Goal: Download file/media

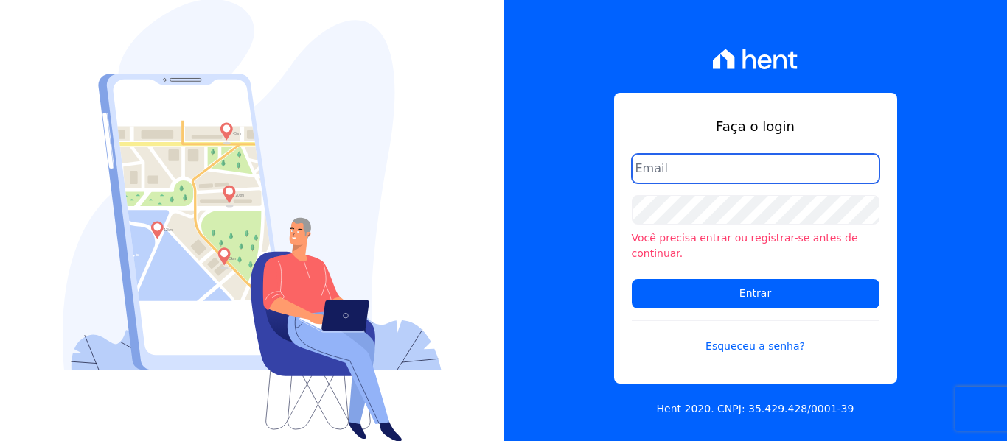
type input "amanda.piquini@quattroconstrutora.com.br"
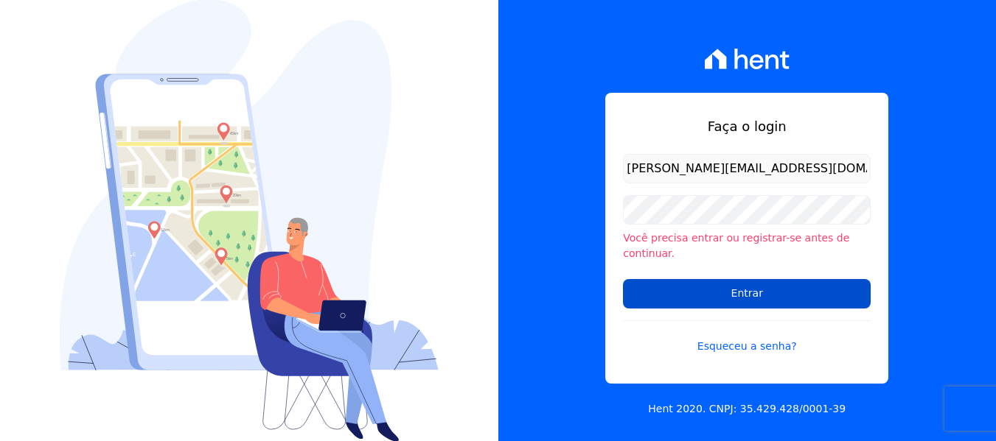
click at [651, 285] on input "Entrar" at bounding box center [747, 293] width 248 height 29
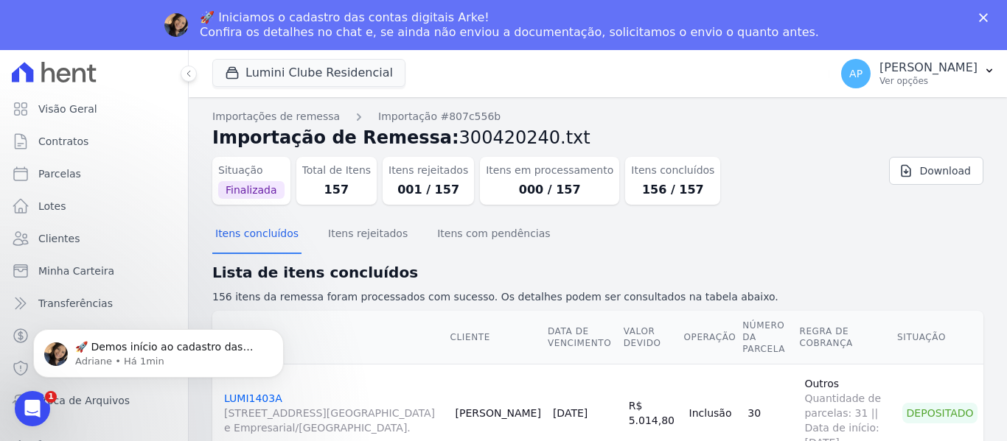
click at [979, 17] on icon "Fechar" at bounding box center [983, 17] width 9 height 9
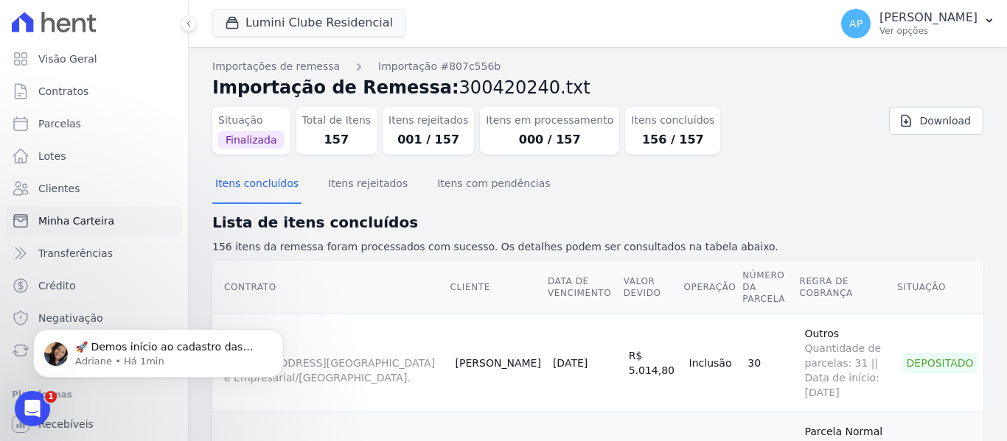
scroll to position [63, 0]
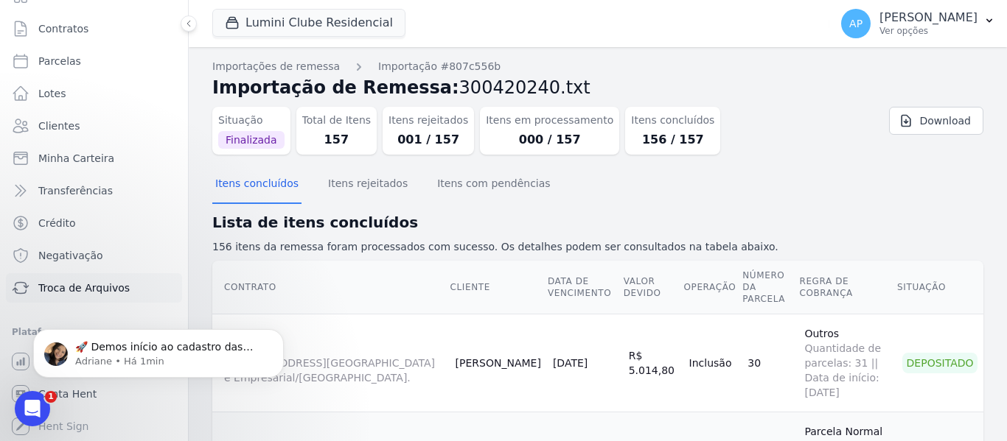
click at [108, 284] on span "Troca de Arquivos" at bounding box center [83, 288] width 91 height 15
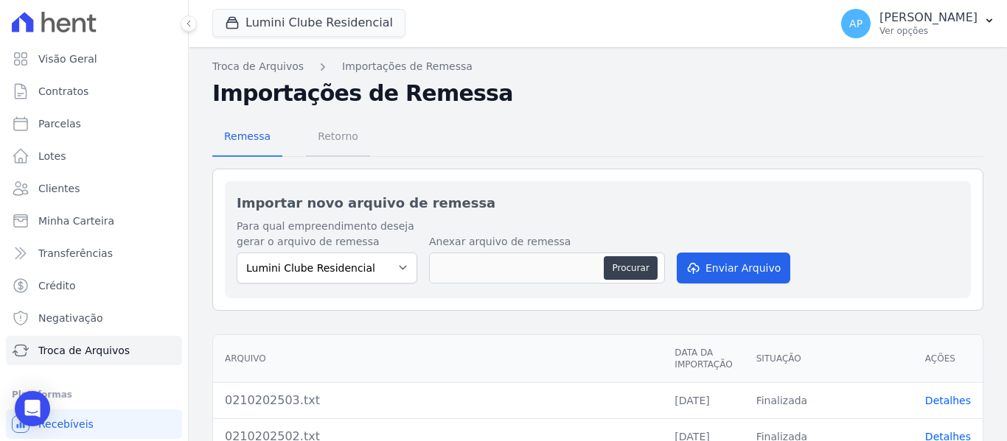
click at [340, 140] on span "Retorno" at bounding box center [338, 136] width 58 height 29
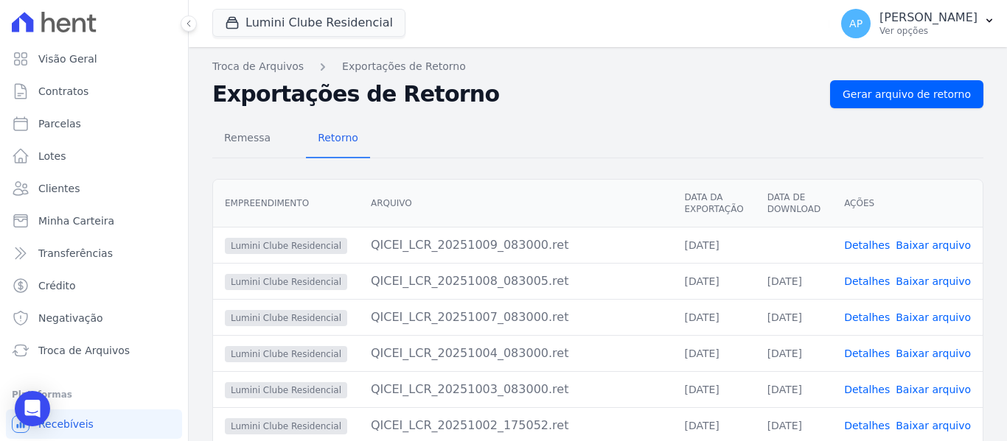
click at [917, 245] on link "Baixar arquivo" at bounding box center [932, 246] width 75 height 12
click at [350, 17] on button "Lumini Clube Residencial" at bounding box center [308, 23] width 193 height 28
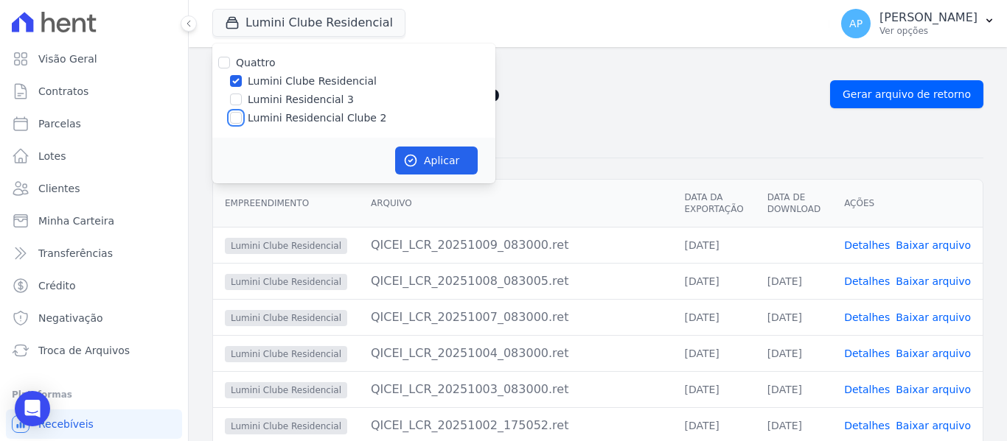
click at [238, 122] on input "Lumini Residencial Clube 2" at bounding box center [236, 118] width 12 height 12
checkbox input "true"
click at [239, 81] on input "Lumini Clube Residencial" at bounding box center [236, 81] width 12 height 12
checkbox input "false"
click at [424, 161] on button "Aplicar" at bounding box center [436, 161] width 83 height 28
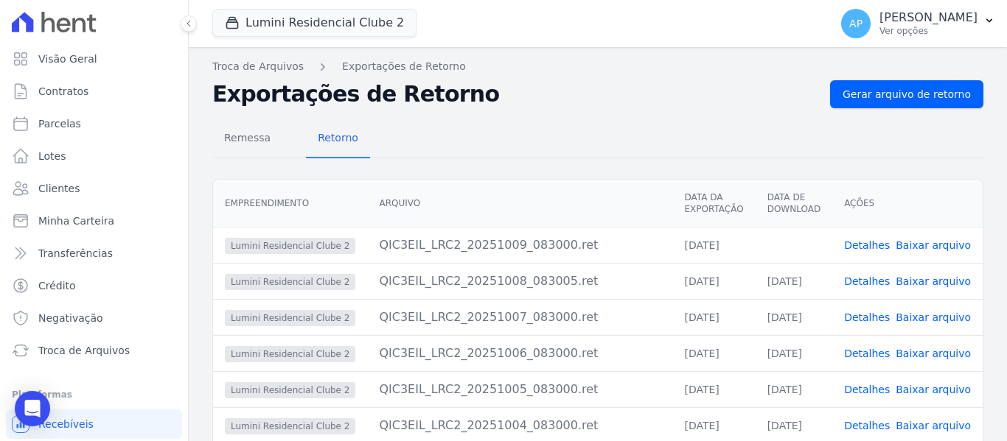
click at [944, 246] on link "Baixar arquivo" at bounding box center [932, 246] width 75 height 12
click at [581, 133] on div "Remessa Retorno" at bounding box center [597, 139] width 771 height 38
click at [308, 27] on button "Lumini Residencial Clube 2" at bounding box center [314, 23] width 204 height 28
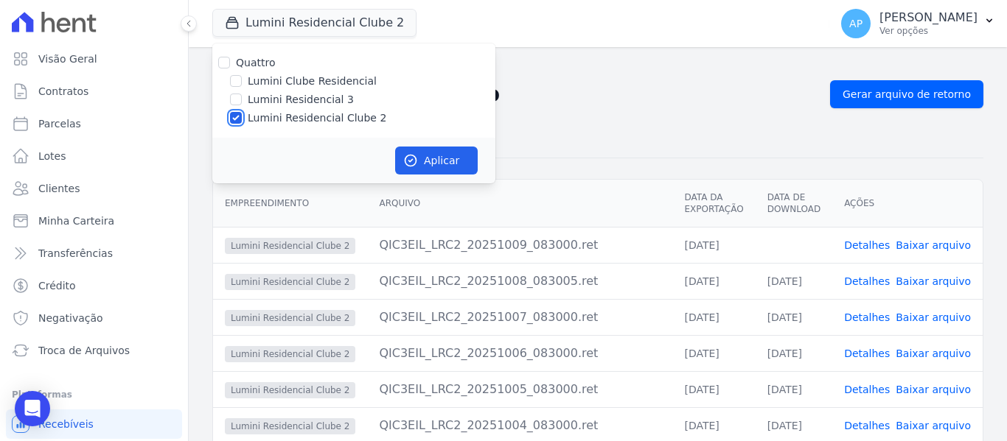
click at [238, 116] on input "Lumini Residencial Clube 2" at bounding box center [236, 118] width 12 height 12
checkbox input "false"
click at [234, 102] on input "Lumini Residencial 3" at bounding box center [236, 100] width 12 height 12
checkbox input "true"
click at [413, 164] on icon "button" at bounding box center [410, 160] width 15 height 15
